Goal: Transaction & Acquisition: Purchase product/service

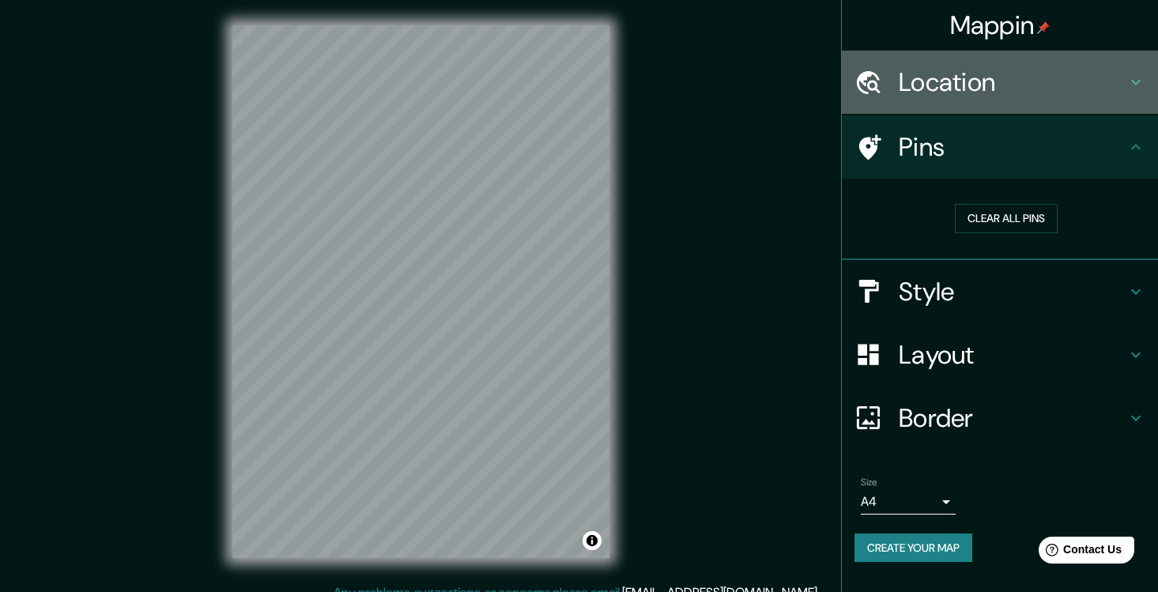
click at [972, 87] on h4 "Location" at bounding box center [1013, 82] width 228 height 32
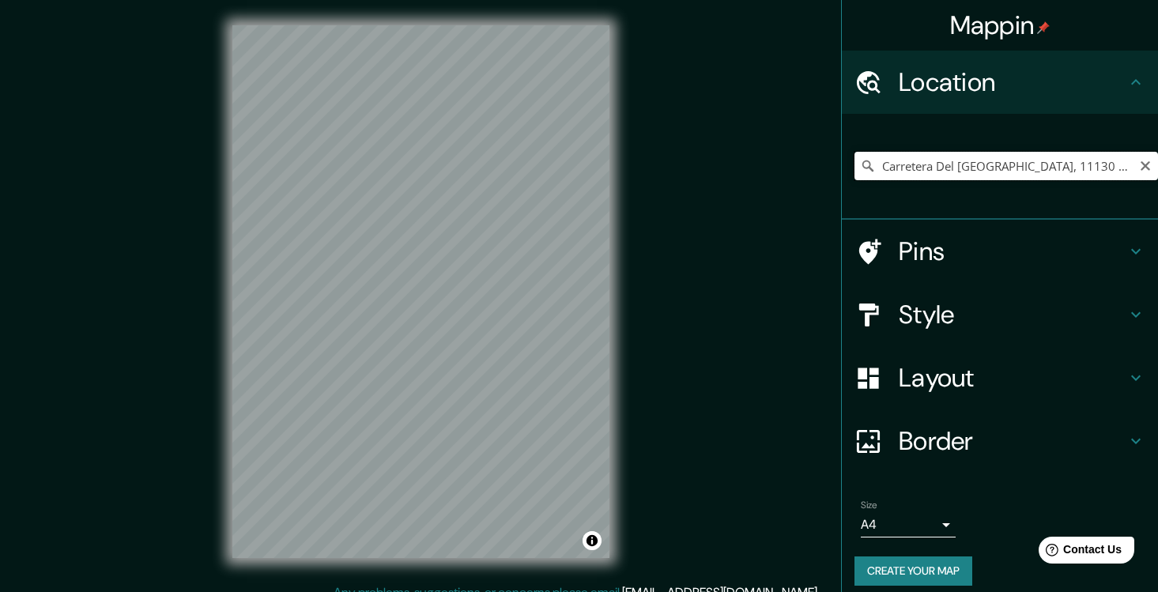
click at [926, 160] on input "Carretera Del [GEOGRAPHIC_DATA], 11130 [GEOGRAPHIC_DATA], [GEOGRAPHIC_DATA][PER…" at bounding box center [1006, 166] width 304 height 28
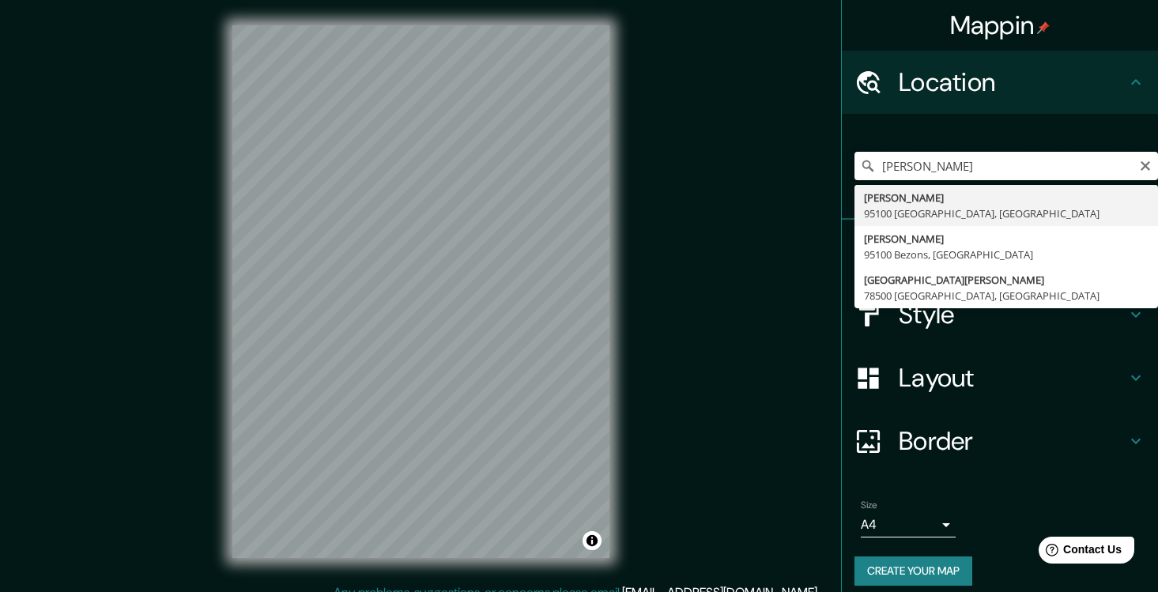
drag, startPoint x: 930, startPoint y: 170, endPoint x: 862, endPoint y: 162, distance: 68.4
click at [862, 162] on div "[PERSON_NAME][GEOGRAPHIC_DATA][PERSON_NAME][PERSON_NAME][PERSON_NAME][PERSON_NA…" at bounding box center [1006, 166] width 304 height 28
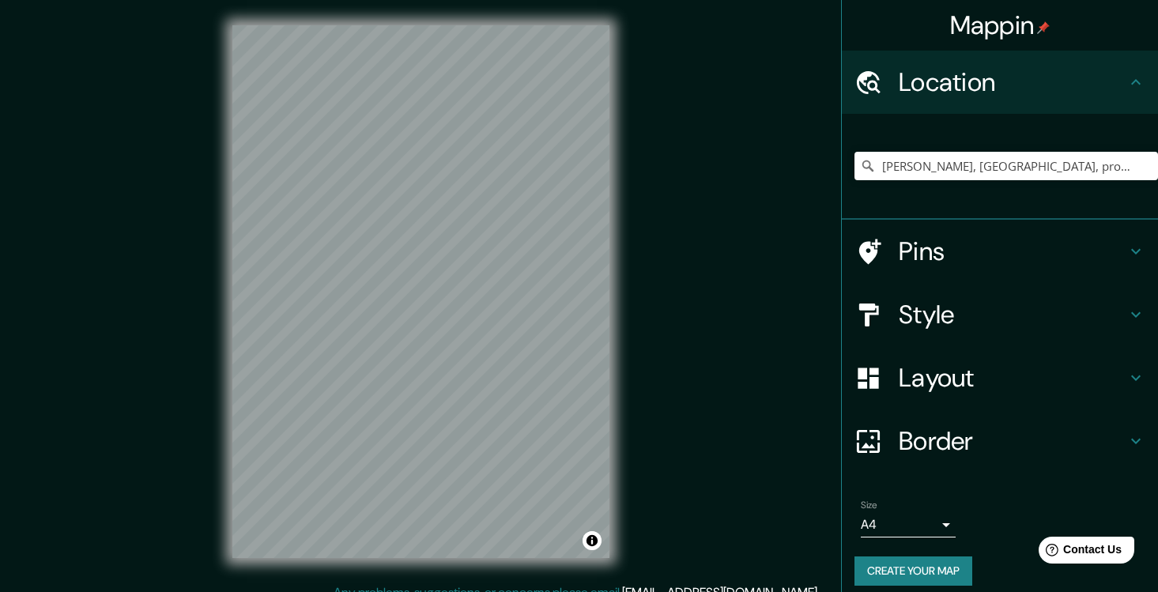
click at [213, 162] on div "© Mapbox © OpenStreetMap Improve this map © Maxar" at bounding box center [421, 291] width 428 height 583
click at [623, 437] on div "© Mapbox © OpenStreetMap Improve this map © Maxar" at bounding box center [421, 291] width 428 height 583
click at [940, 162] on input "[PERSON_NAME], [GEOGRAPHIC_DATA], provincia [PERSON_NAME][GEOGRAPHIC_DATA], [GE…" at bounding box center [1006, 166] width 304 height 28
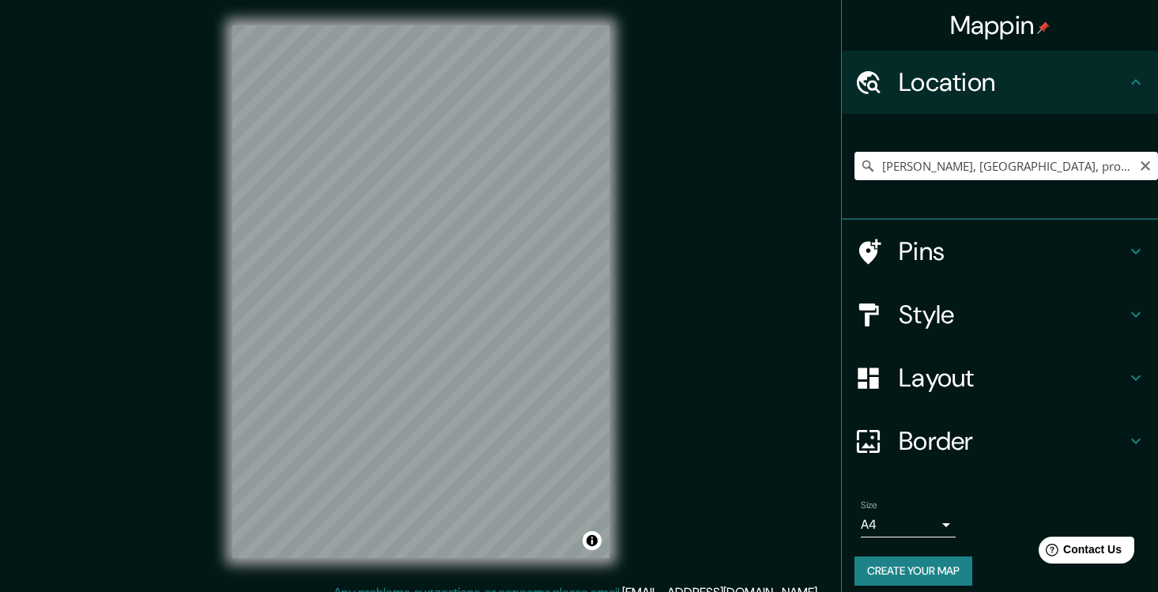
click at [957, 164] on input "[PERSON_NAME], [GEOGRAPHIC_DATA], provincia [PERSON_NAME][GEOGRAPHIC_DATA], [GE…" at bounding box center [1006, 166] width 304 height 28
click at [967, 166] on input "[PERSON_NAME], [GEOGRAPHIC_DATA], provincia [PERSON_NAME][GEOGRAPHIC_DATA], [GE…" at bounding box center [1006, 166] width 304 height 28
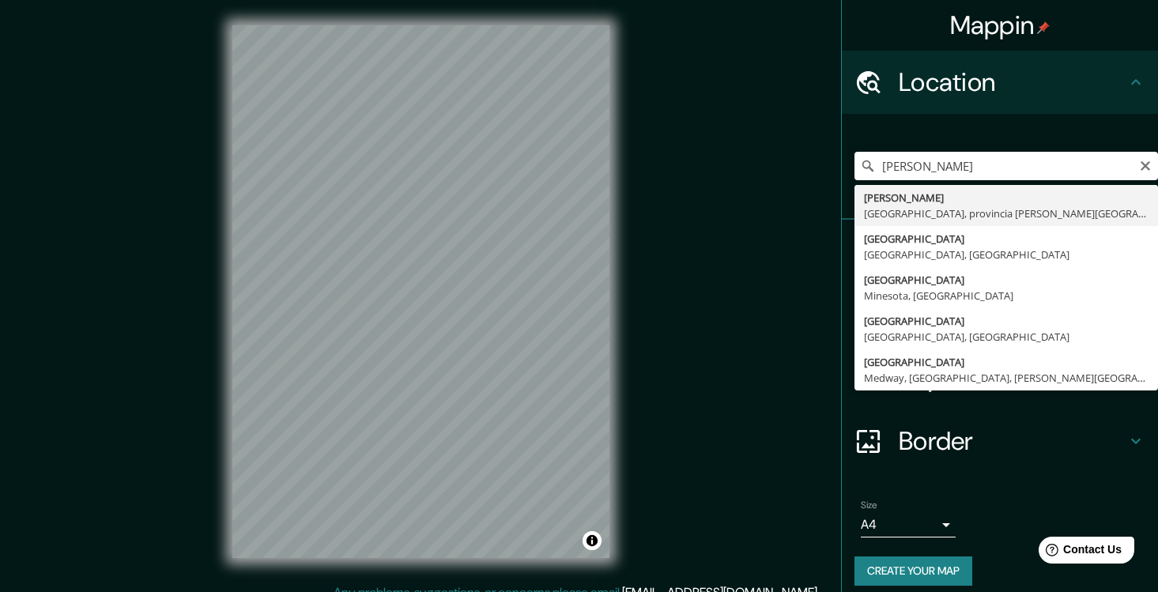
type input "[PERSON_NAME], [GEOGRAPHIC_DATA], provincia [PERSON_NAME][GEOGRAPHIC_DATA], [GE…"
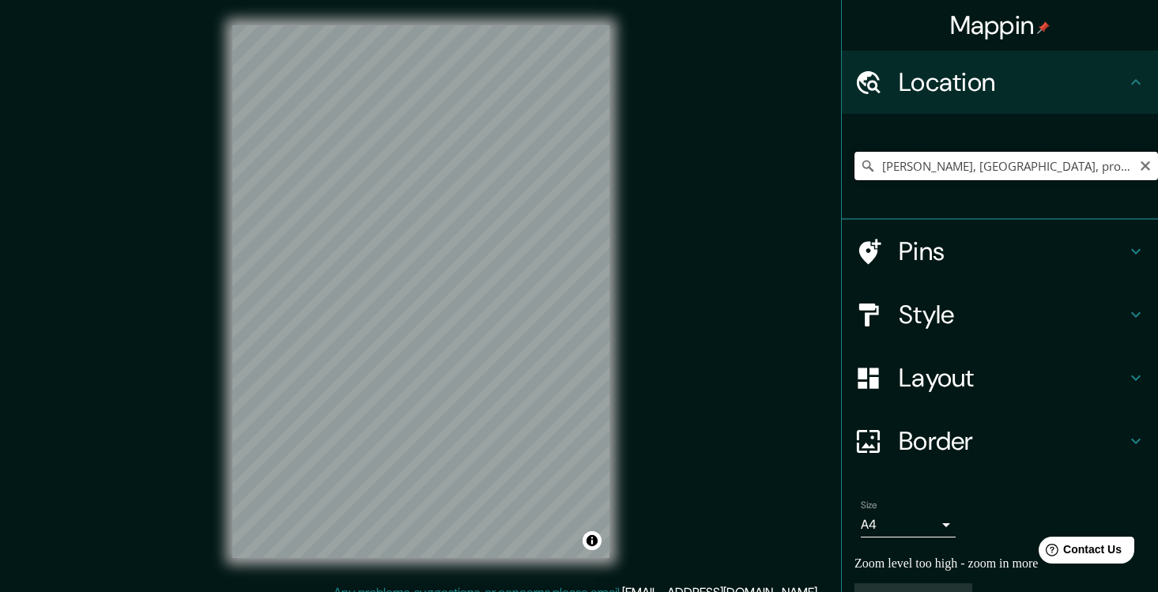
click at [925, 166] on input "[PERSON_NAME], [GEOGRAPHIC_DATA], provincia [PERSON_NAME][GEOGRAPHIC_DATA], [GE…" at bounding box center [1006, 166] width 304 height 28
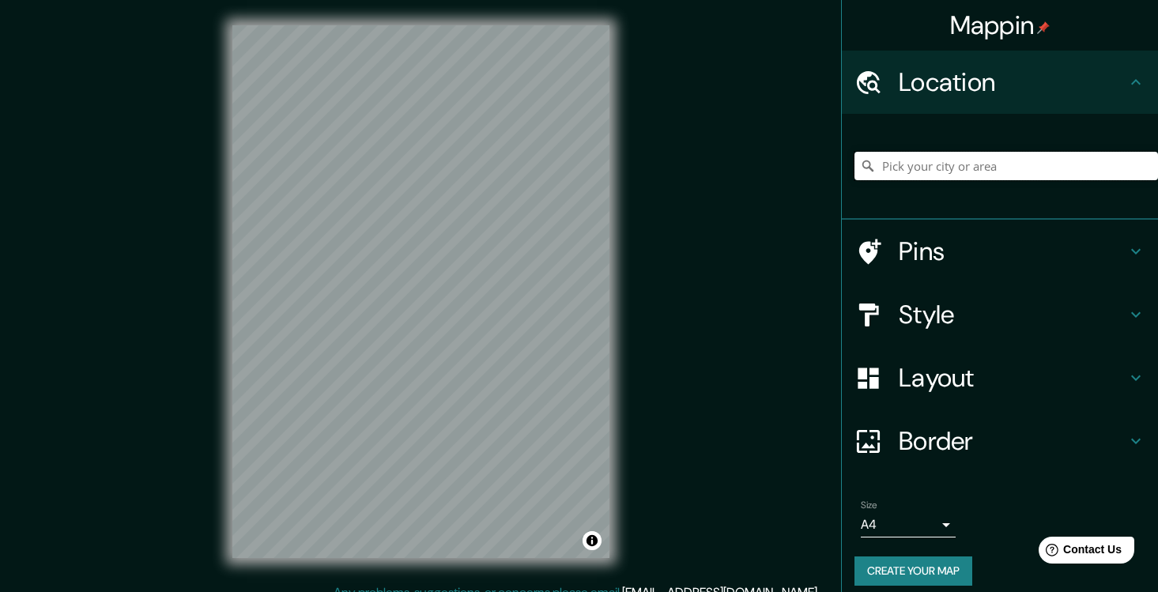
click at [900, 165] on input "Pick your city or area" at bounding box center [1006, 166] width 304 height 28
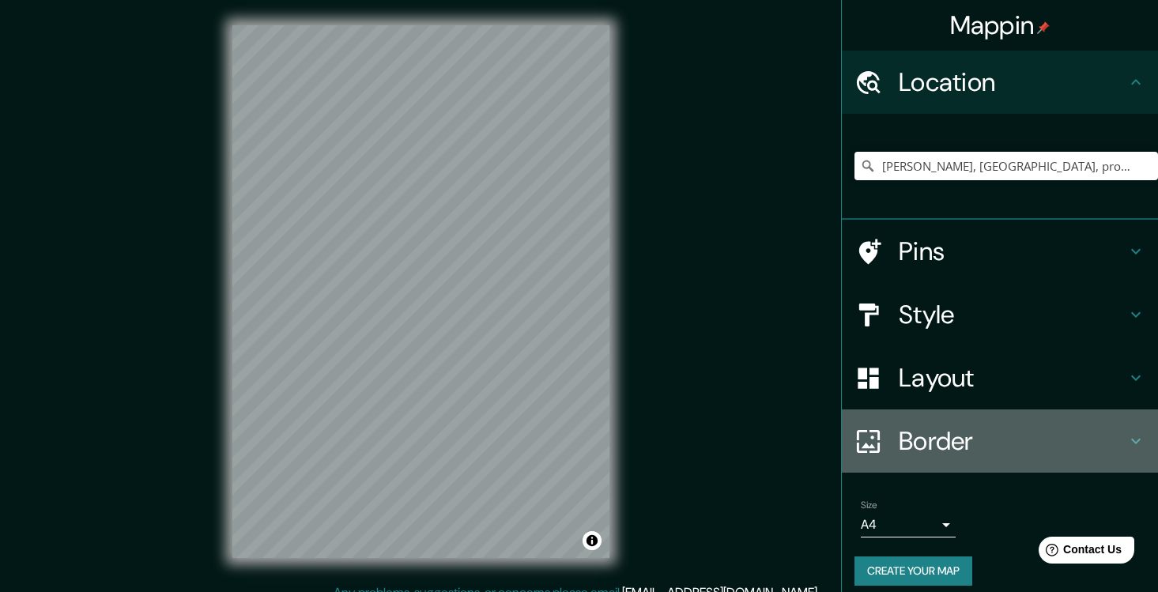
click at [970, 458] on div "Border" at bounding box center [1000, 440] width 316 height 63
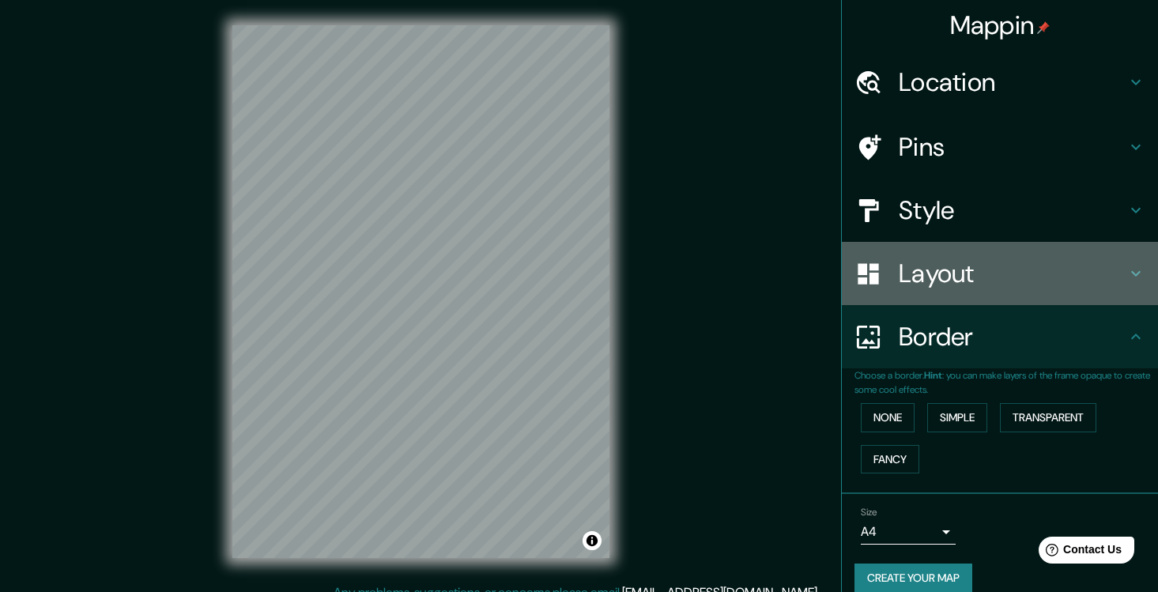
click at [964, 271] on h4 "Layout" at bounding box center [1013, 274] width 228 height 32
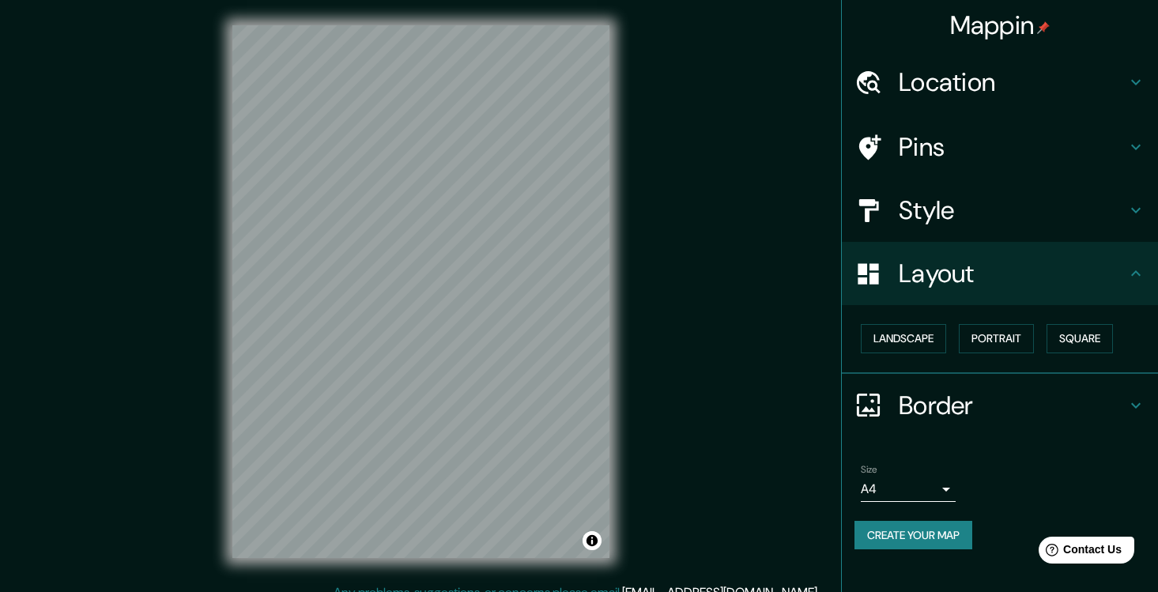
click at [949, 215] on h4 "Style" at bounding box center [1013, 210] width 228 height 32
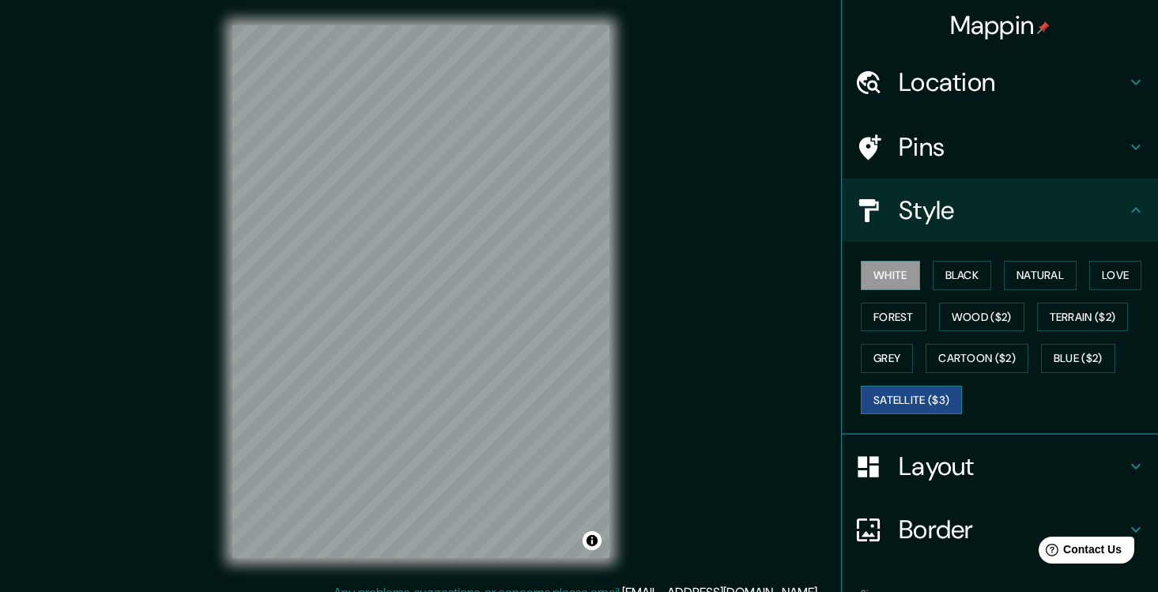
click at [922, 399] on button "Satellite ($3)" at bounding box center [911, 400] width 101 height 29
click at [951, 89] on h4 "Location" at bounding box center [1013, 82] width 228 height 32
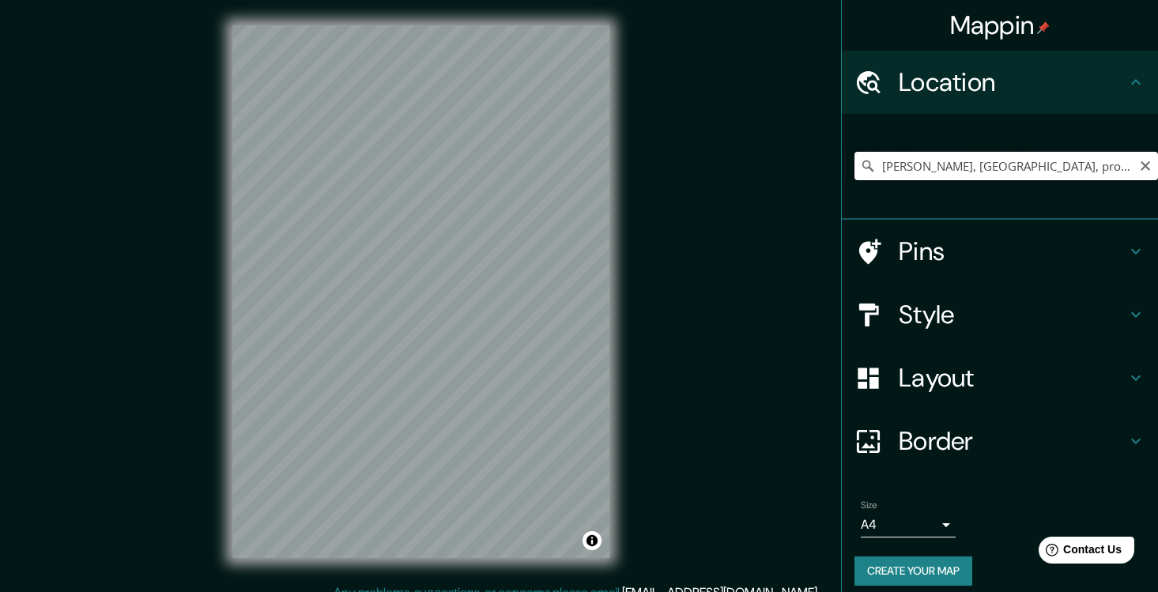
click at [937, 155] on input "[PERSON_NAME], [GEOGRAPHIC_DATA], provincia [PERSON_NAME][GEOGRAPHIC_DATA], [GE…" at bounding box center [1006, 166] width 304 height 28
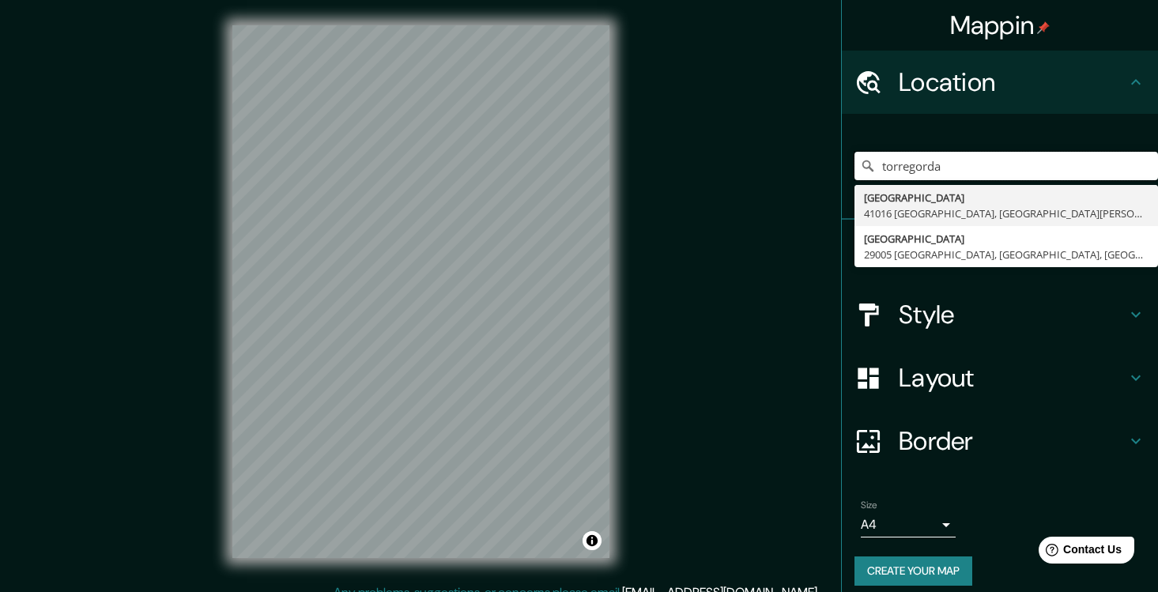
drag, startPoint x: 959, startPoint y: 168, endPoint x: 820, endPoint y: 164, distance: 138.4
click at [820, 164] on div "Mappin Location [GEOGRAPHIC_DATA] [STREET_ADDRESS][PERSON_NAME] [STREET_ADDRESS…" at bounding box center [579, 304] width 1158 height 609
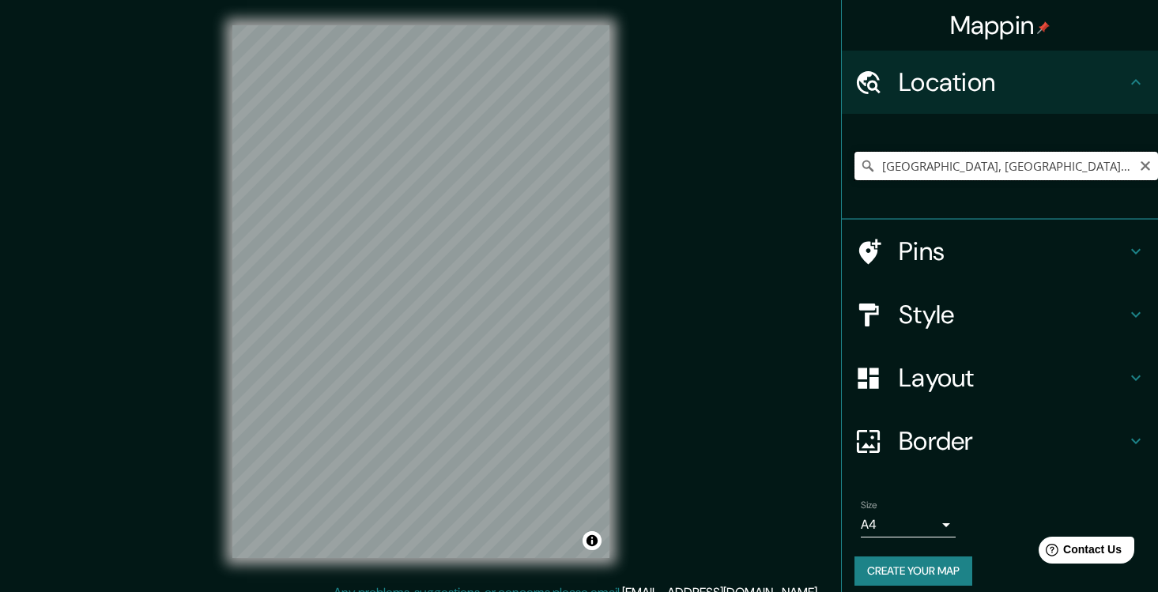
click at [999, 171] on input "Cádiz, provincia de Cádiz, España" at bounding box center [1006, 166] width 304 height 28
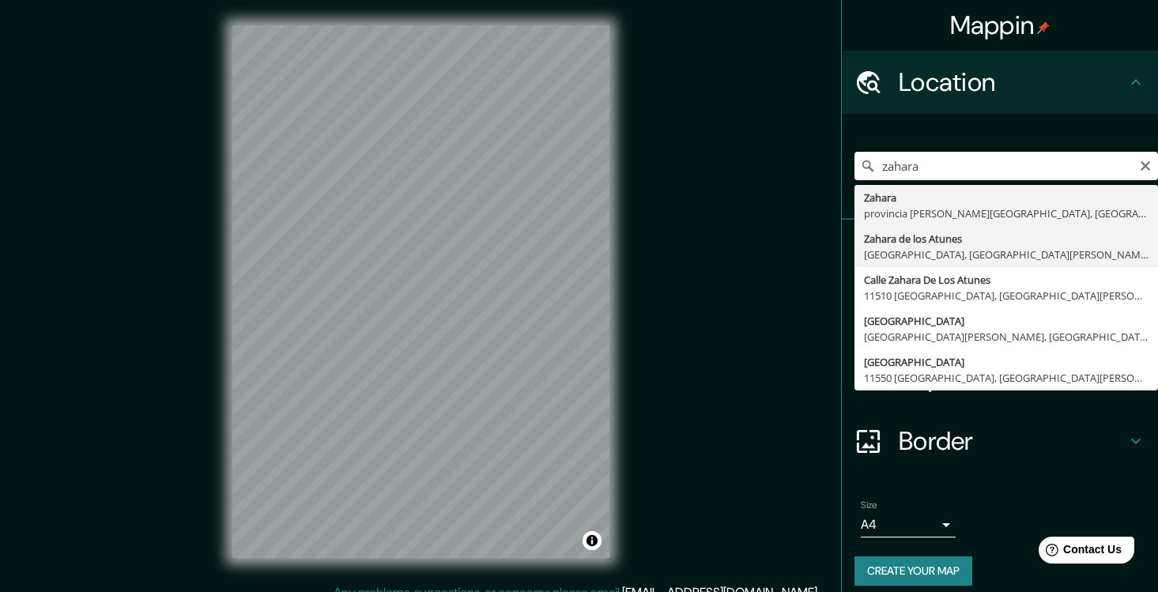
type input "Zahara de los Atunes, Barbate, provincia de Cádiz, España"
